Goal: Task Accomplishment & Management: Manage account settings

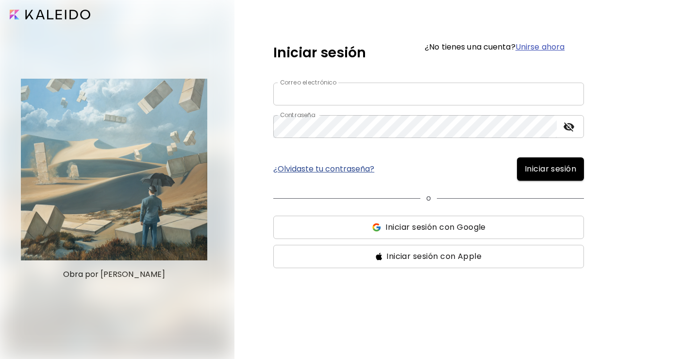
type input "**********"
click at [526, 159] on button "Iniciar sesión" at bounding box center [550, 168] width 67 height 23
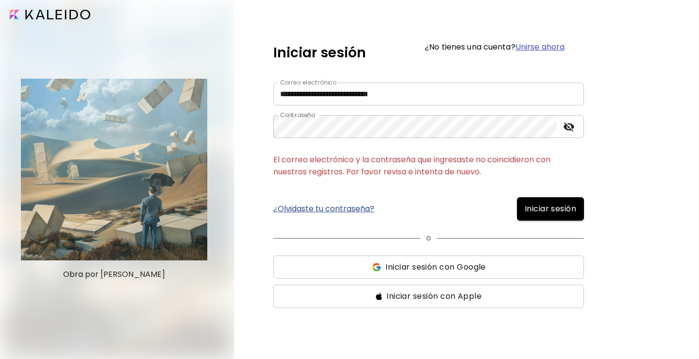
click at [559, 132] on div "Contraseña" at bounding box center [428, 126] width 311 height 23
click at [568, 129] on icon "toggle password visibility" at bounding box center [569, 126] width 11 height 9
click at [555, 213] on span "Iniciar sesión" at bounding box center [550, 209] width 51 height 12
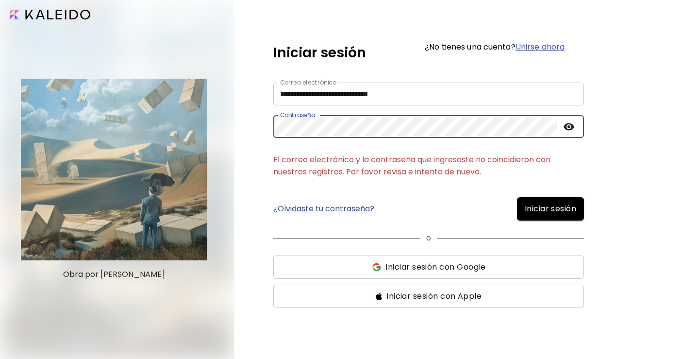
click at [517, 197] on button "Iniciar sesión" at bounding box center [550, 208] width 67 height 23
